Goal: Transaction & Acquisition: Purchase product/service

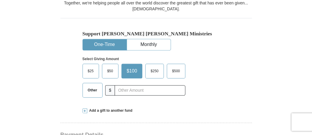
scroll to position [177, 0]
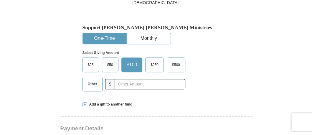
click at [110, 60] on span "$50" at bounding box center [110, 64] width 12 height 9
click at [0, 0] on input "$50" at bounding box center [0, 0] width 0 height 0
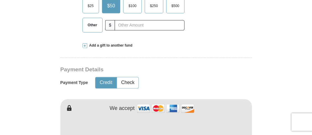
scroll to position [255, 0]
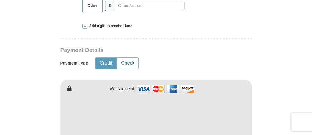
click at [128, 58] on button "Check" at bounding box center [127, 63] width 21 height 11
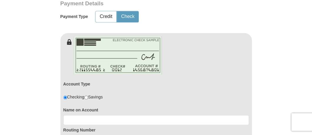
scroll to position [314, 0]
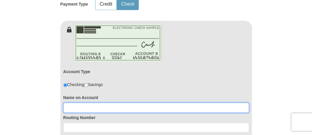
click at [73, 102] on input at bounding box center [155, 107] width 185 height 10
click at [79, 102] on input at bounding box center [155, 107] width 185 height 10
type input "[PERSON_NAME]"
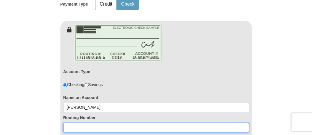
click at [76, 122] on input at bounding box center [155, 127] width 185 height 10
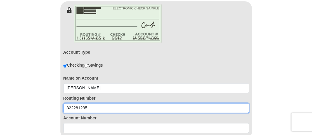
scroll to position [333, 0]
type input "322281235"
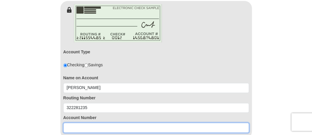
click at [69, 122] on input at bounding box center [155, 127] width 185 height 10
type input "1800002711408"
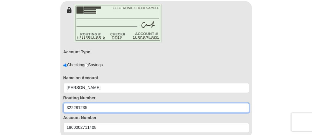
click at [65, 103] on input "322281235" at bounding box center [155, 108] width 185 height 10
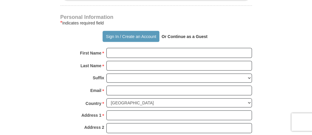
scroll to position [412, 0]
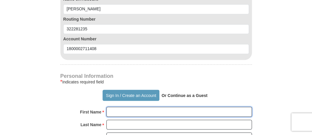
click at [120, 107] on input "First Name *" at bounding box center [178, 112] width 145 height 10
type input "[PERSON_NAME]"
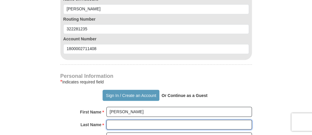
type input "[PERSON_NAME]"
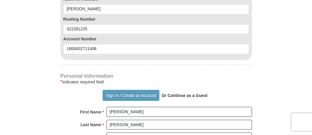
type input "[STREET_ADDRESS][PERSON_NAME]"
type input "Menifee"
select select "CA"
type input "92586"
type input "9519662675"
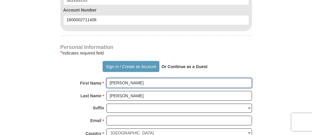
scroll to position [451, 0]
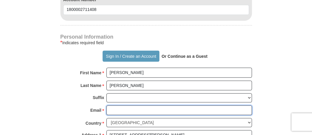
click at [113, 105] on input "Email *" at bounding box center [178, 110] width 145 height 10
type input "[EMAIL_ADDRESS][DOMAIN_NAME]"
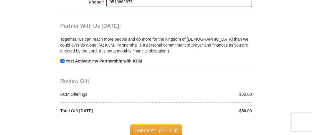
scroll to position [647, 0]
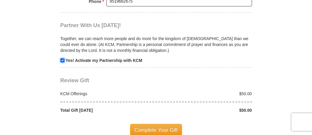
click at [63, 58] on input "checkbox" at bounding box center [62, 60] width 4 height 4
checkbox input "false"
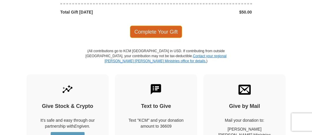
click at [158, 26] on span "Complete Your Gift" at bounding box center [156, 32] width 52 height 12
